Goal: Information Seeking & Learning: Learn about a topic

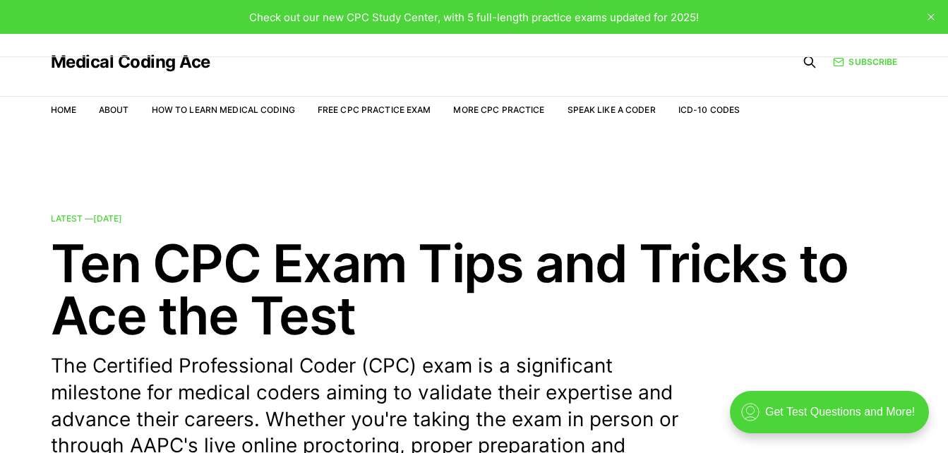
click at [477, 109] on link "More CPC Practice" at bounding box center [498, 109] width 91 height 11
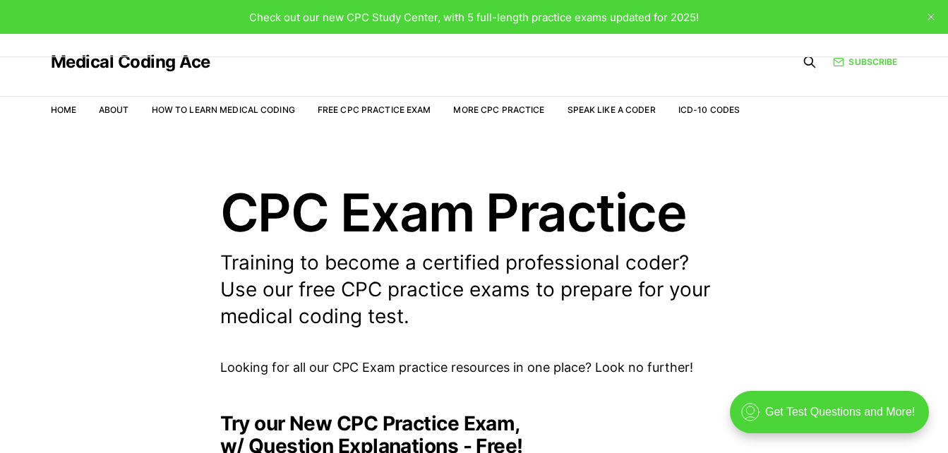
click at [388, 200] on h1 "CPC Exam Practice" at bounding box center [474, 212] width 508 height 52
